Goal: Check status: Check status

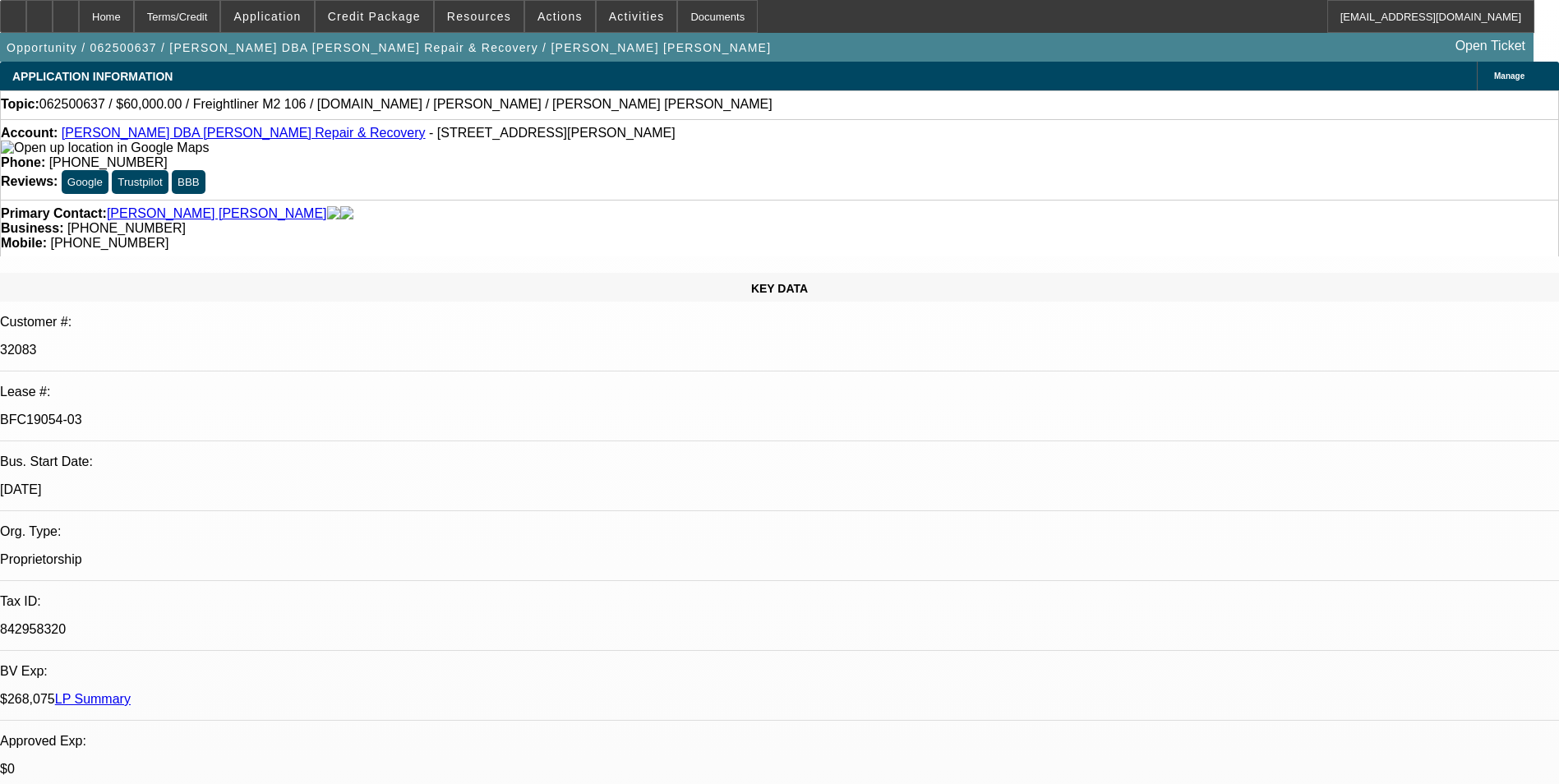
select select "0"
select select "2"
select select "0.1"
select select "0"
select select "2"
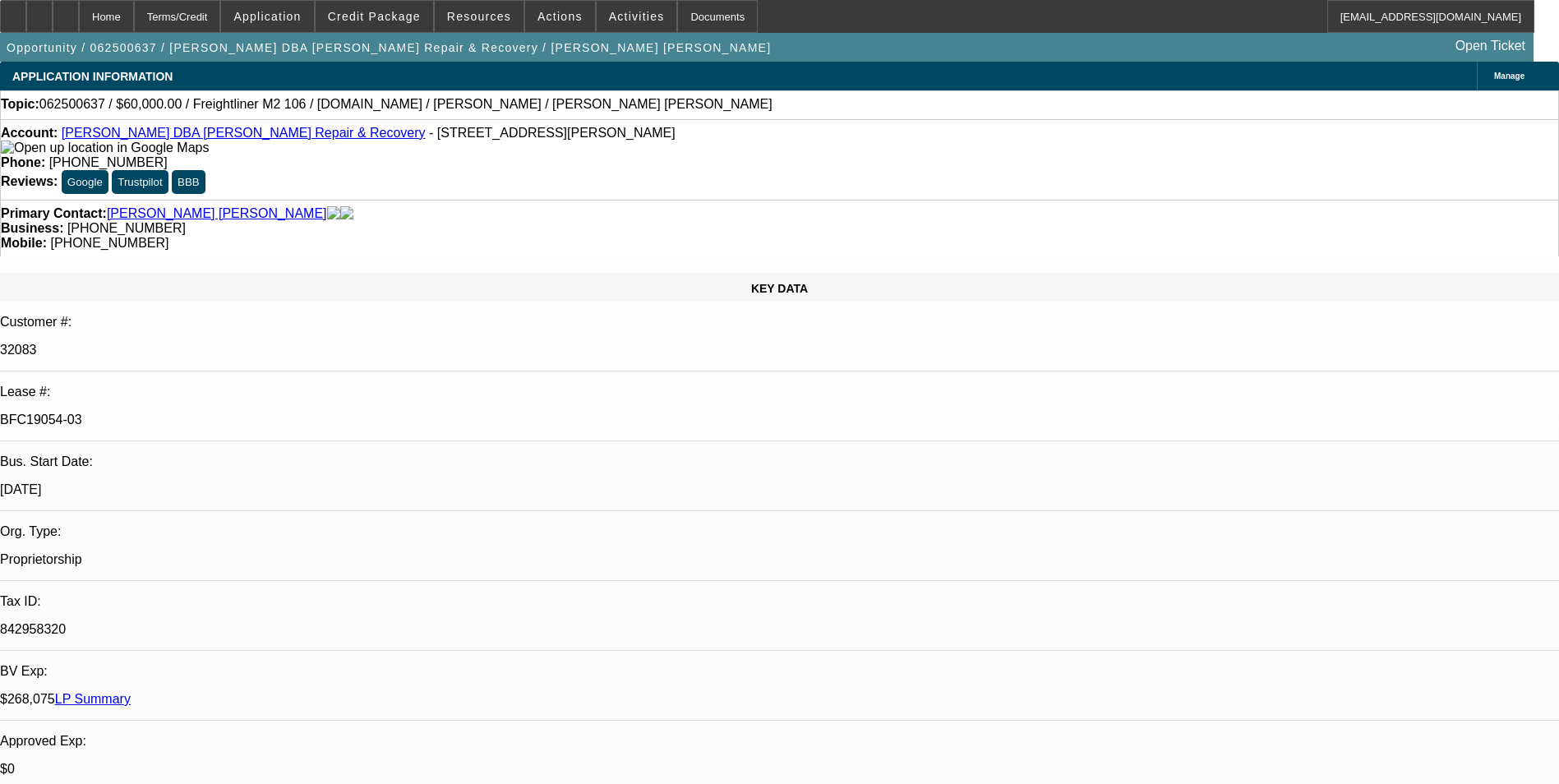
select select "0.1"
select select "0"
select select "2"
select select "0.1"
select select "0"
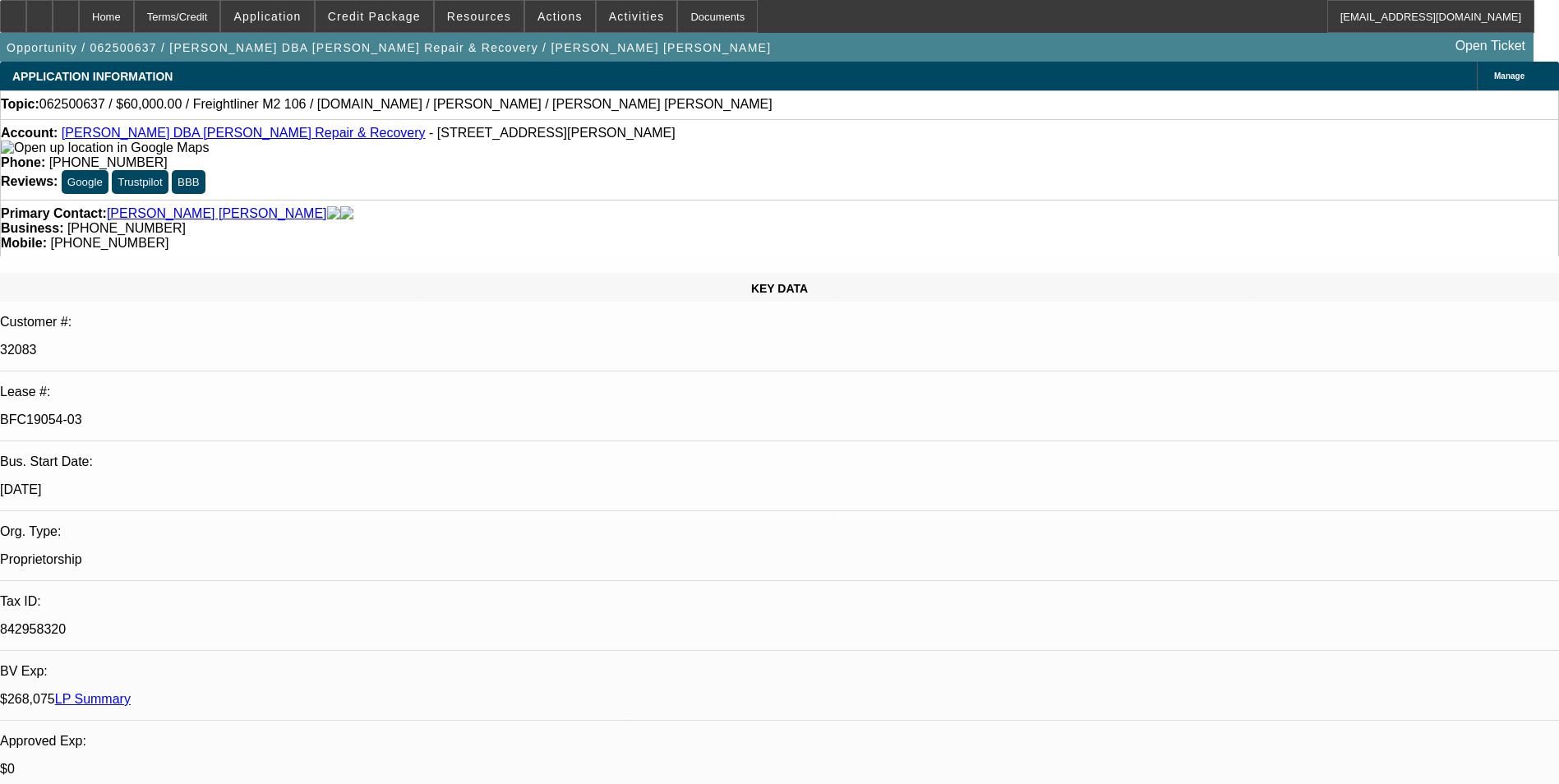
select select "2"
select select "0.1"
select select "1"
select select "2"
select select "4"
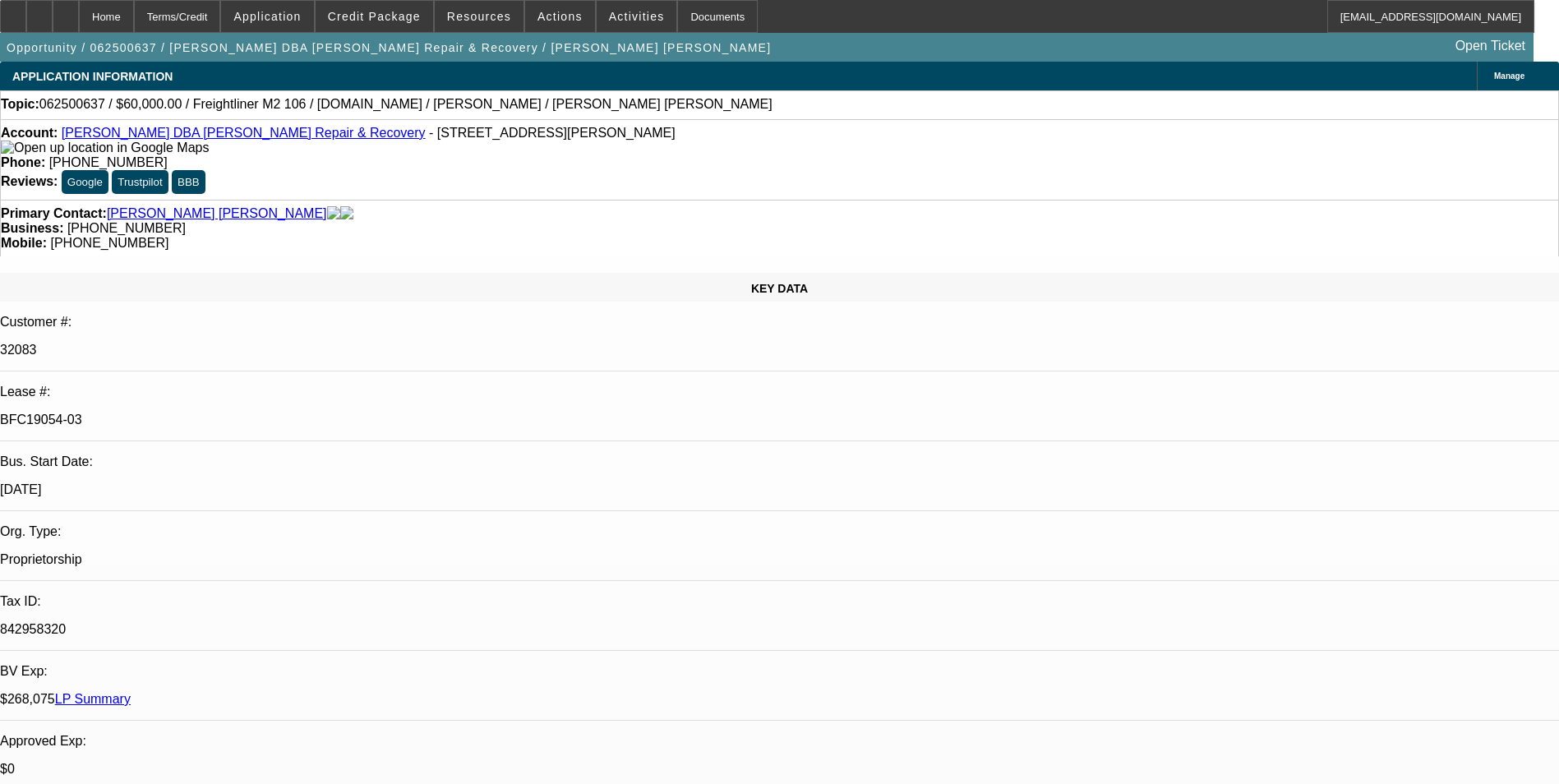
select select "1"
select select "2"
select select "4"
select select "1"
select select "2"
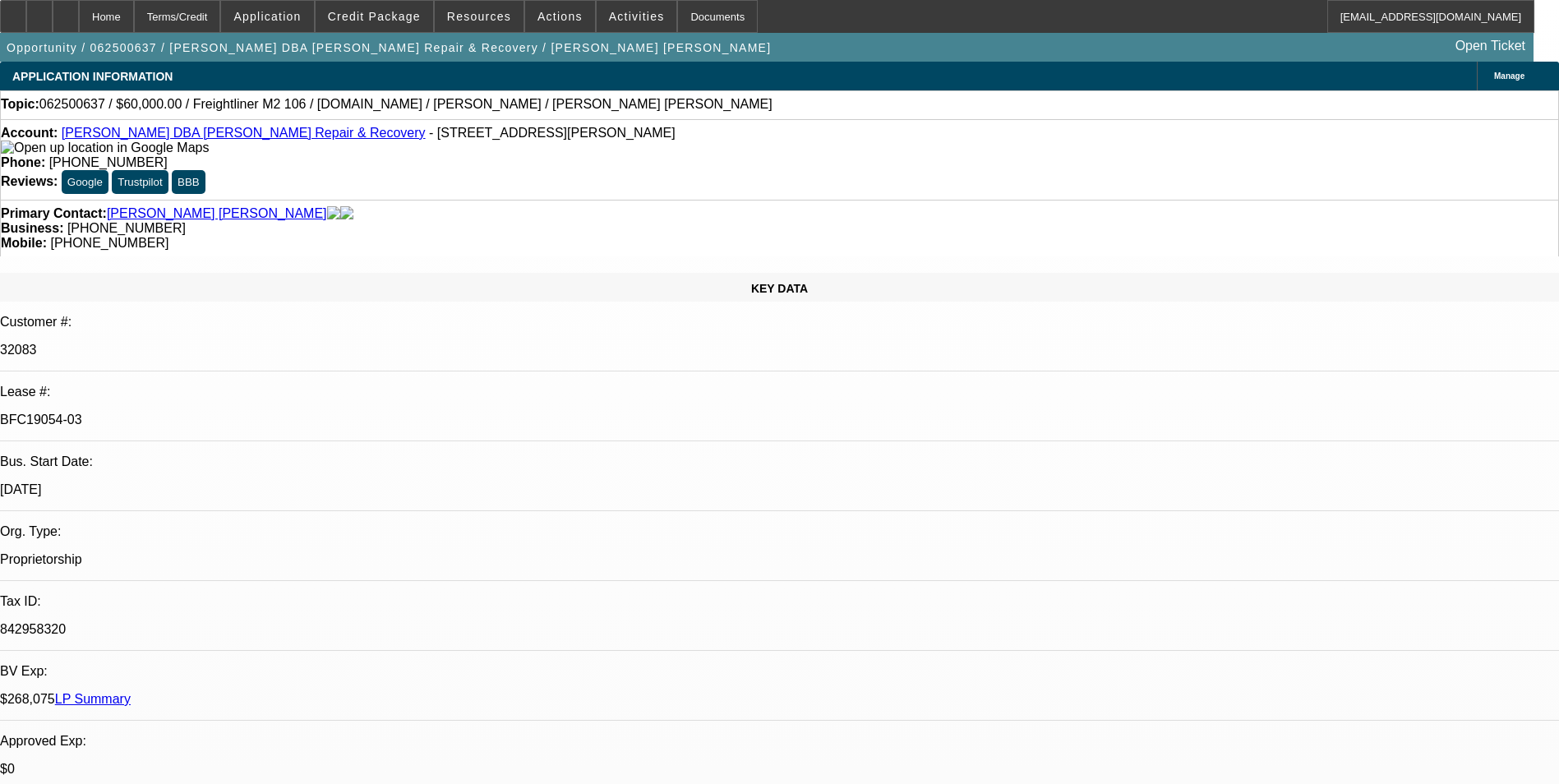
select select "4"
select select "1"
select select "2"
select select "4"
drag, startPoint x: 281, startPoint y: 271, endPoint x: 188, endPoint y: 278, distance: 93.3
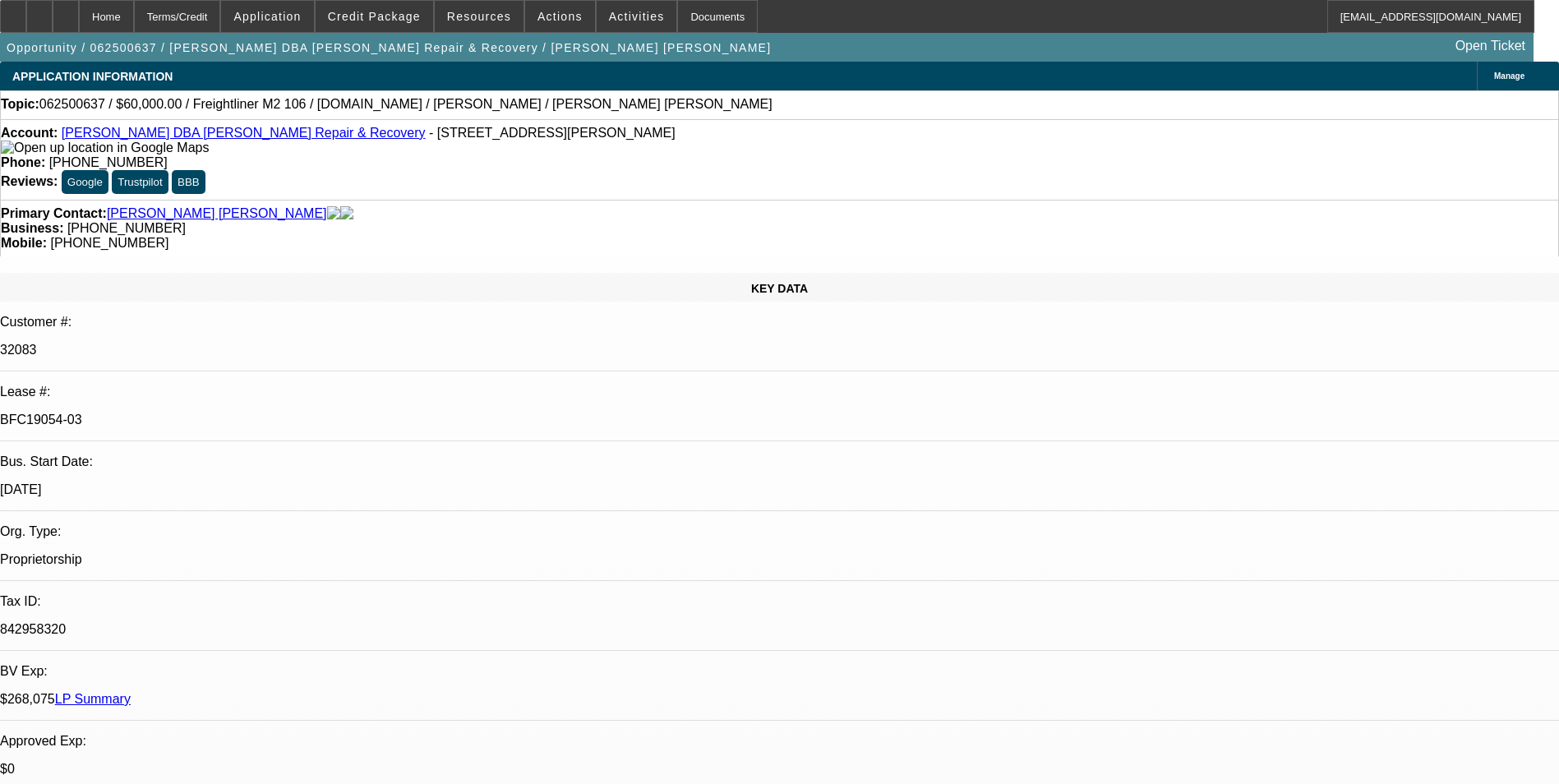
click at [187, 412] on div "BFC19054-03" at bounding box center [780, 419] width 1559 height 15
drag, startPoint x: 188, startPoint y: 278, endPoint x: 202, endPoint y: 282, distance: 14.6
copy p "BFC19054-03"
